Goal: Task Accomplishment & Management: Manage account settings

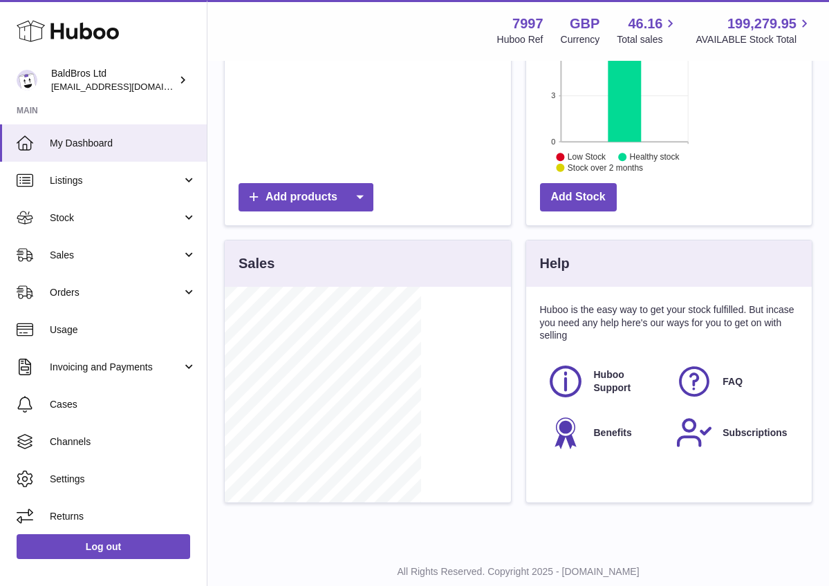
scroll to position [216, 285]
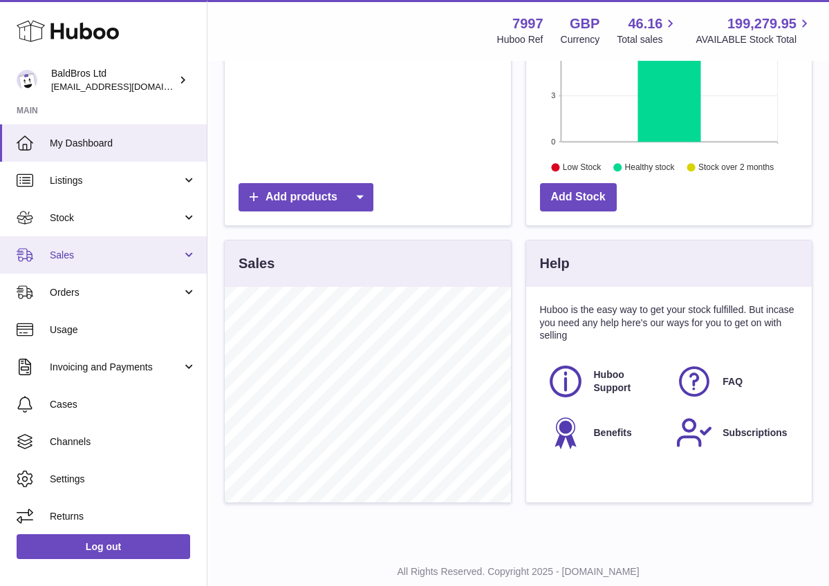
click at [144, 254] on span "Sales" at bounding box center [116, 255] width 132 height 13
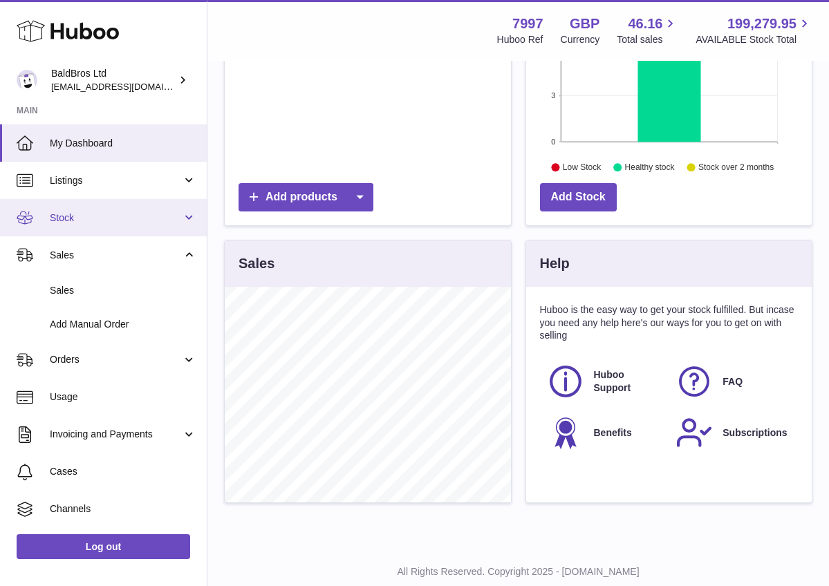
click at [139, 226] on link "Stock" at bounding box center [103, 217] width 207 height 37
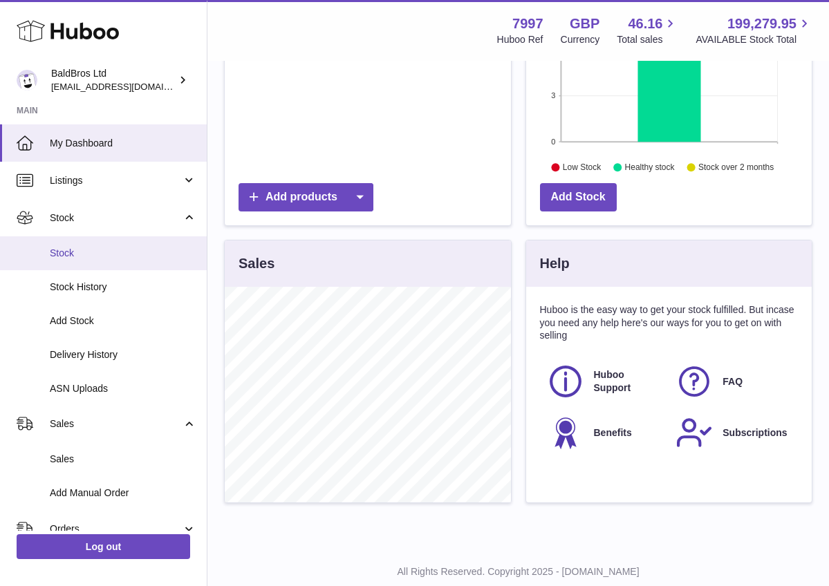
click at [118, 264] on link "Stock" at bounding box center [103, 253] width 207 height 34
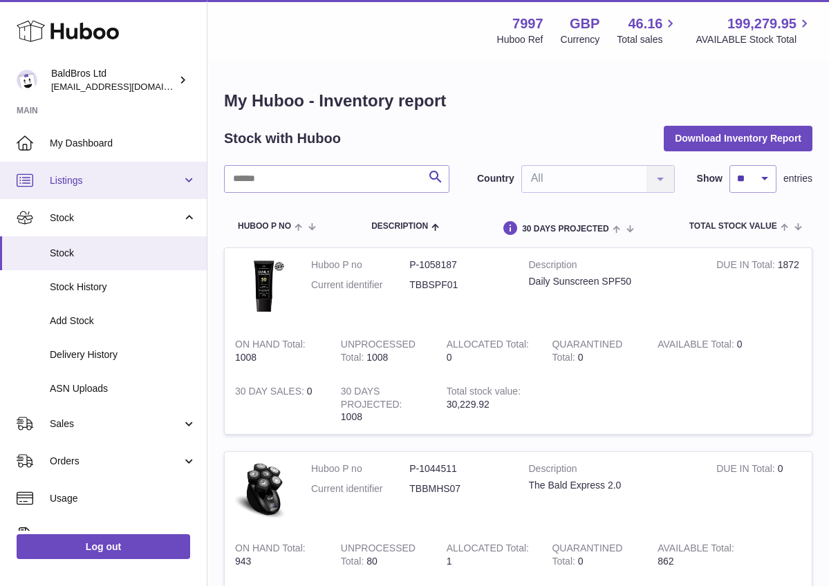
click at [145, 178] on span "Listings" at bounding box center [116, 180] width 132 height 13
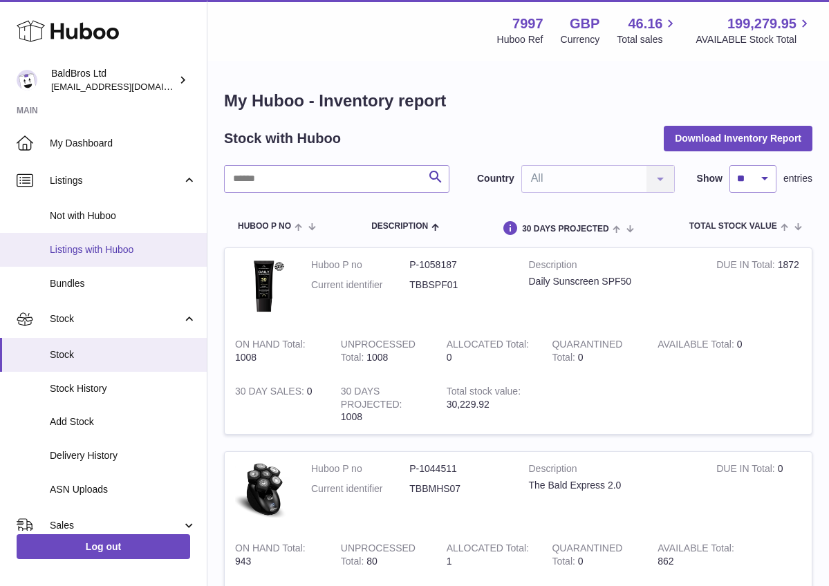
click at [106, 245] on span "Listings with Huboo" at bounding box center [123, 249] width 147 height 13
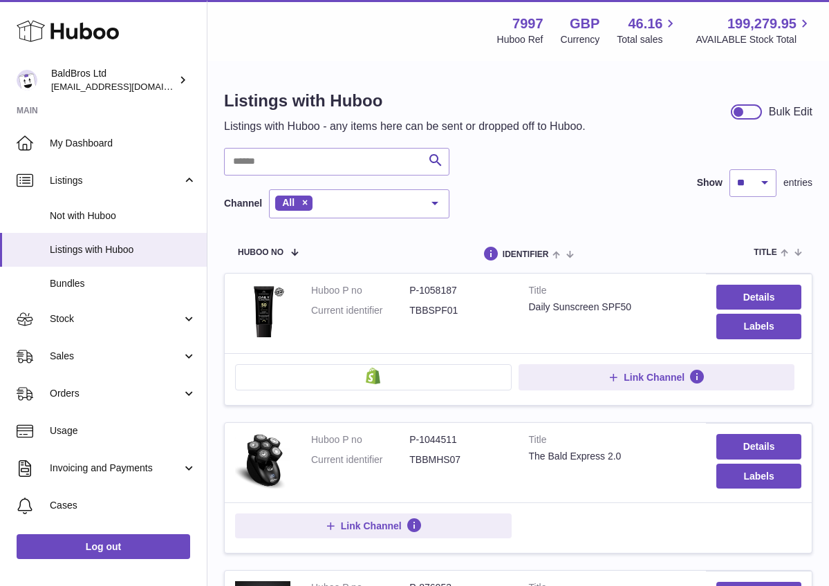
click at [429, 373] on button at bounding box center [373, 377] width 276 height 26
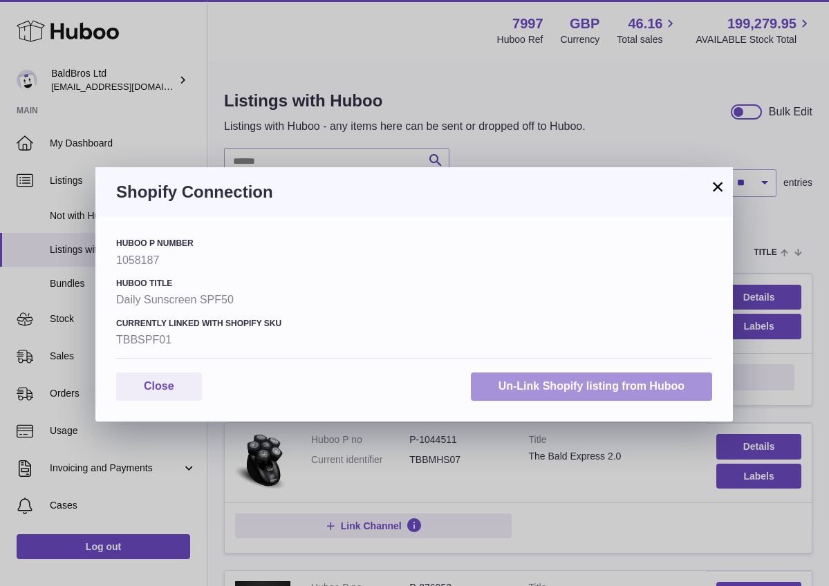
click at [567, 392] on button "Un-Link Shopify listing from Huboo" at bounding box center [591, 387] width 241 height 28
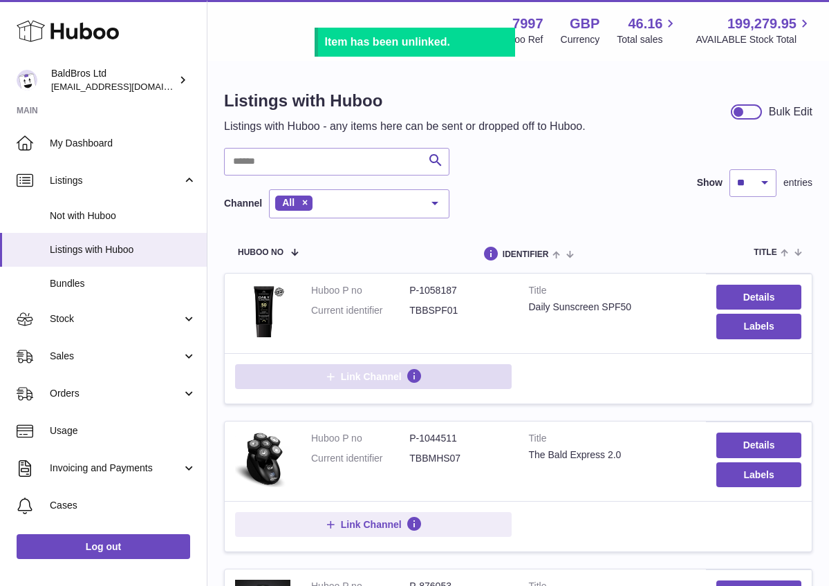
click at [388, 377] on span "Link Channel" at bounding box center [371, 376] width 61 height 12
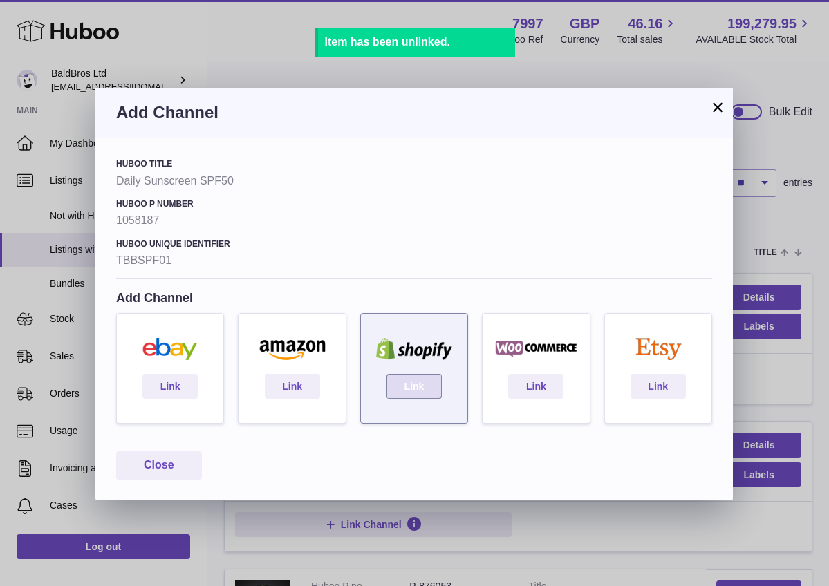
click at [409, 378] on link "Link" at bounding box center [413, 386] width 55 height 25
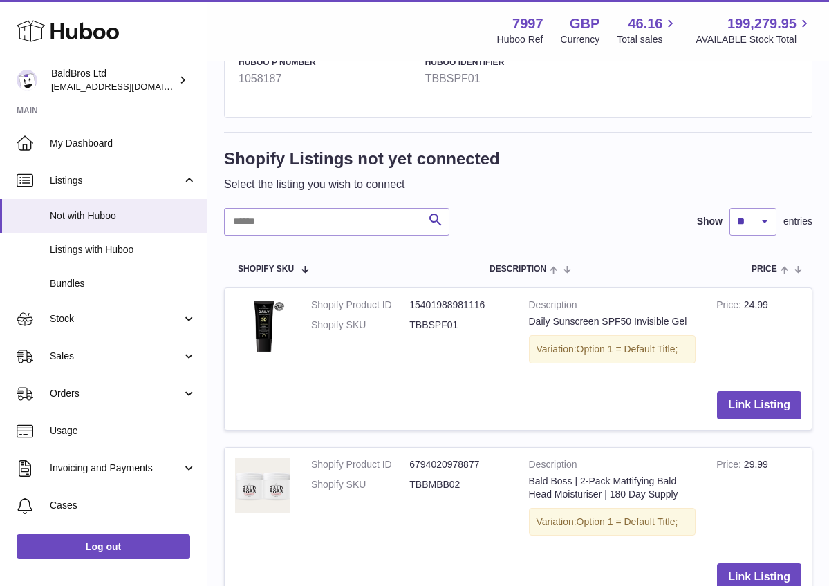
scroll to position [393, 0]
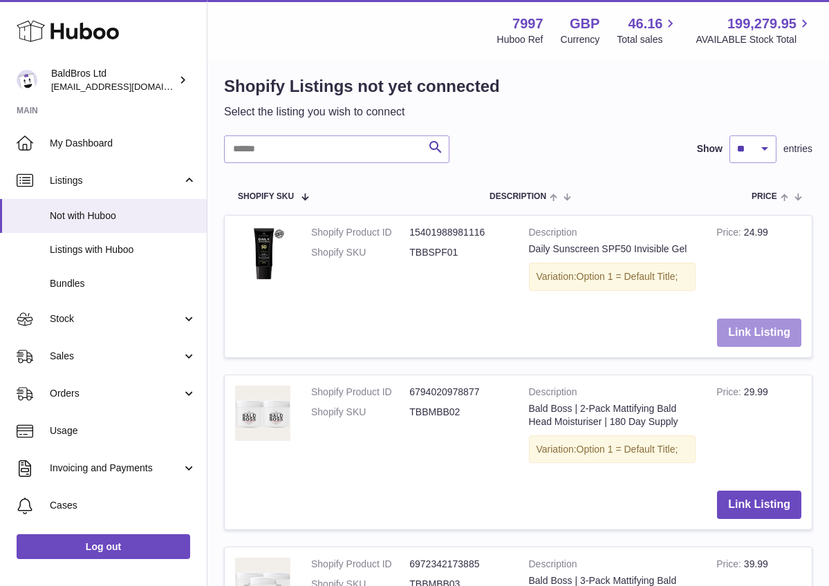
click at [762, 323] on button "Link Listing" at bounding box center [759, 333] width 84 height 28
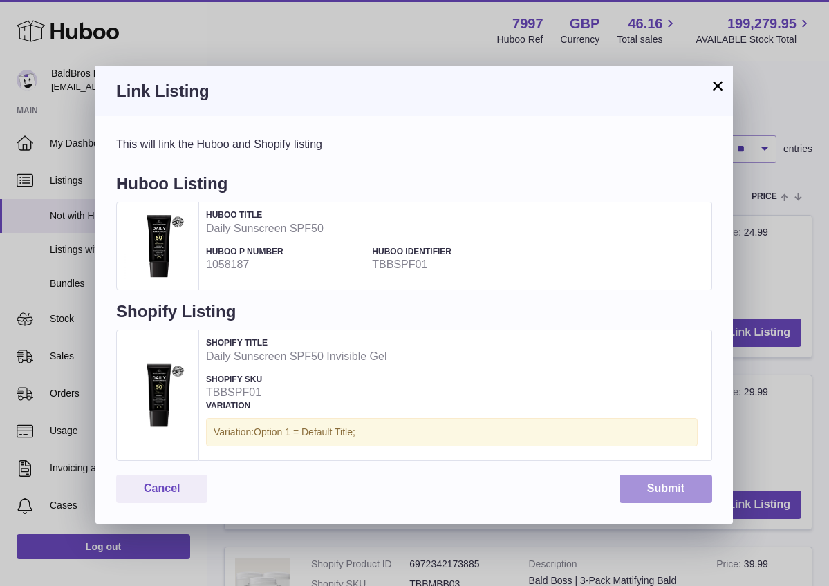
click at [670, 475] on button "Submit" at bounding box center [665, 489] width 93 height 28
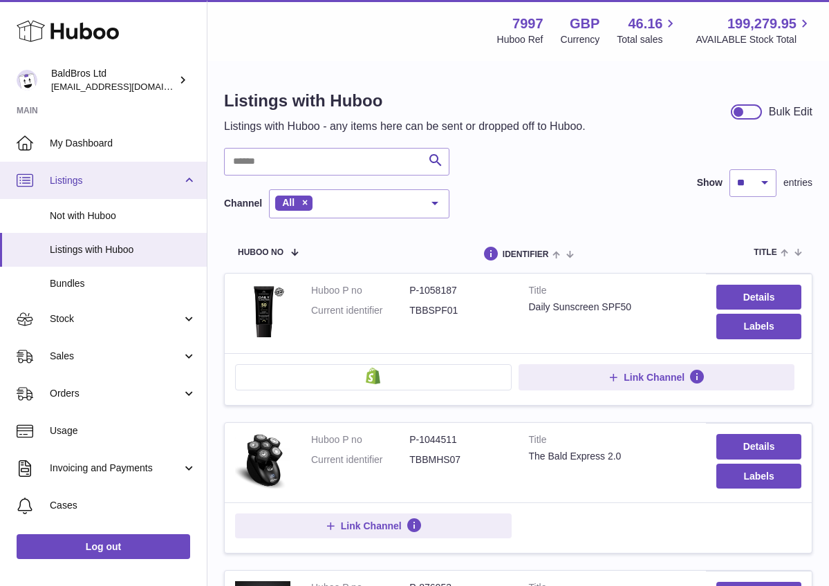
click at [108, 180] on span "Listings" at bounding box center [116, 180] width 132 height 13
